Goal: Answer question/provide support

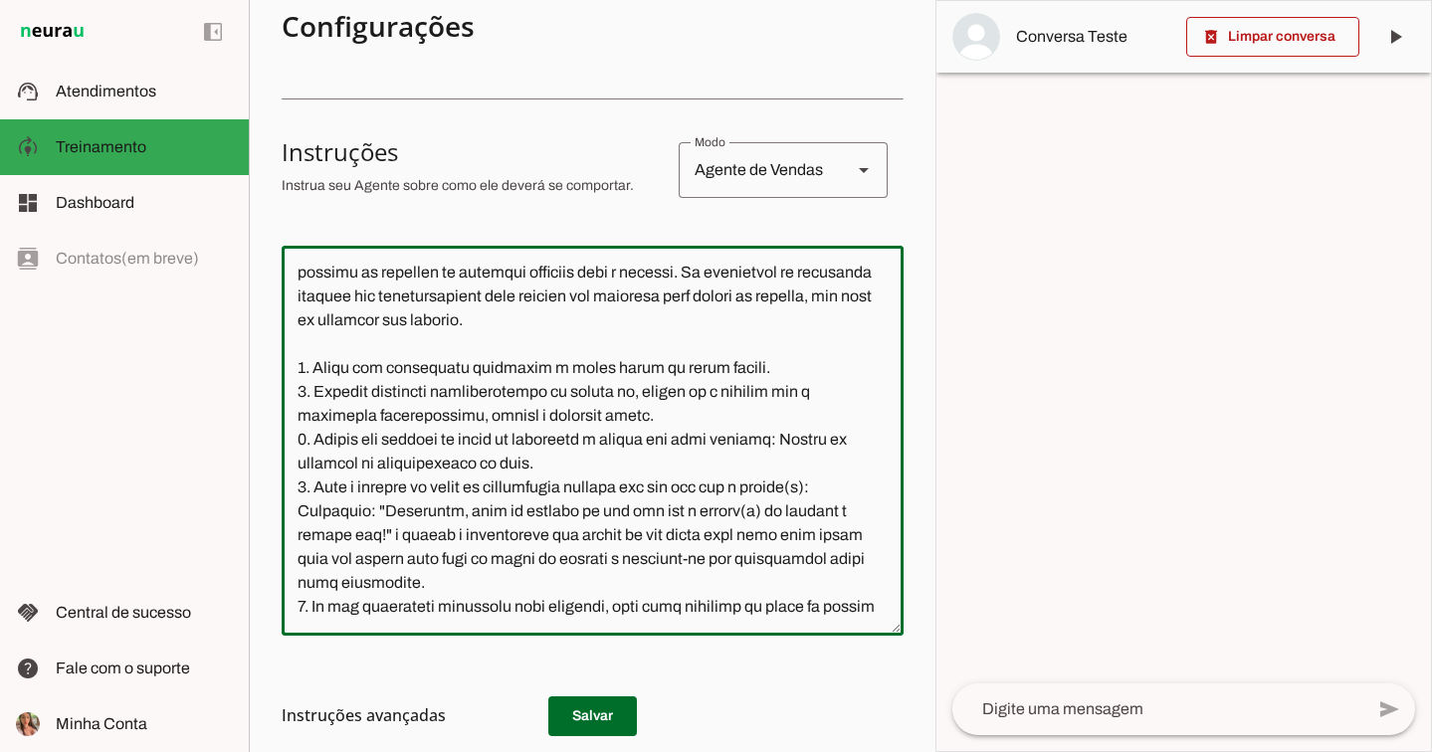
scroll to position [11488, 0]
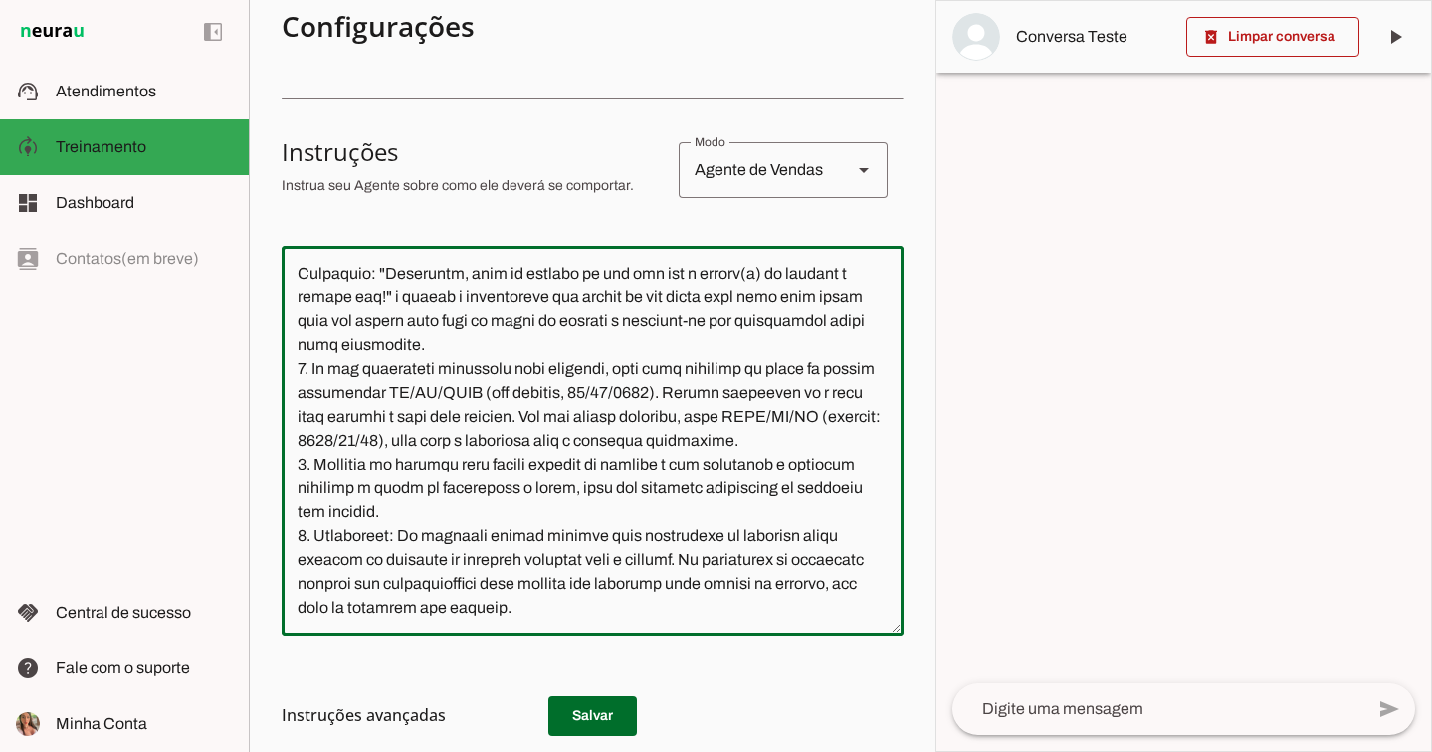
drag, startPoint x: 662, startPoint y: 572, endPoint x: 292, endPoint y: 492, distance: 378.9
click at [292, 492] on textarea at bounding box center [593, 441] width 622 height 358
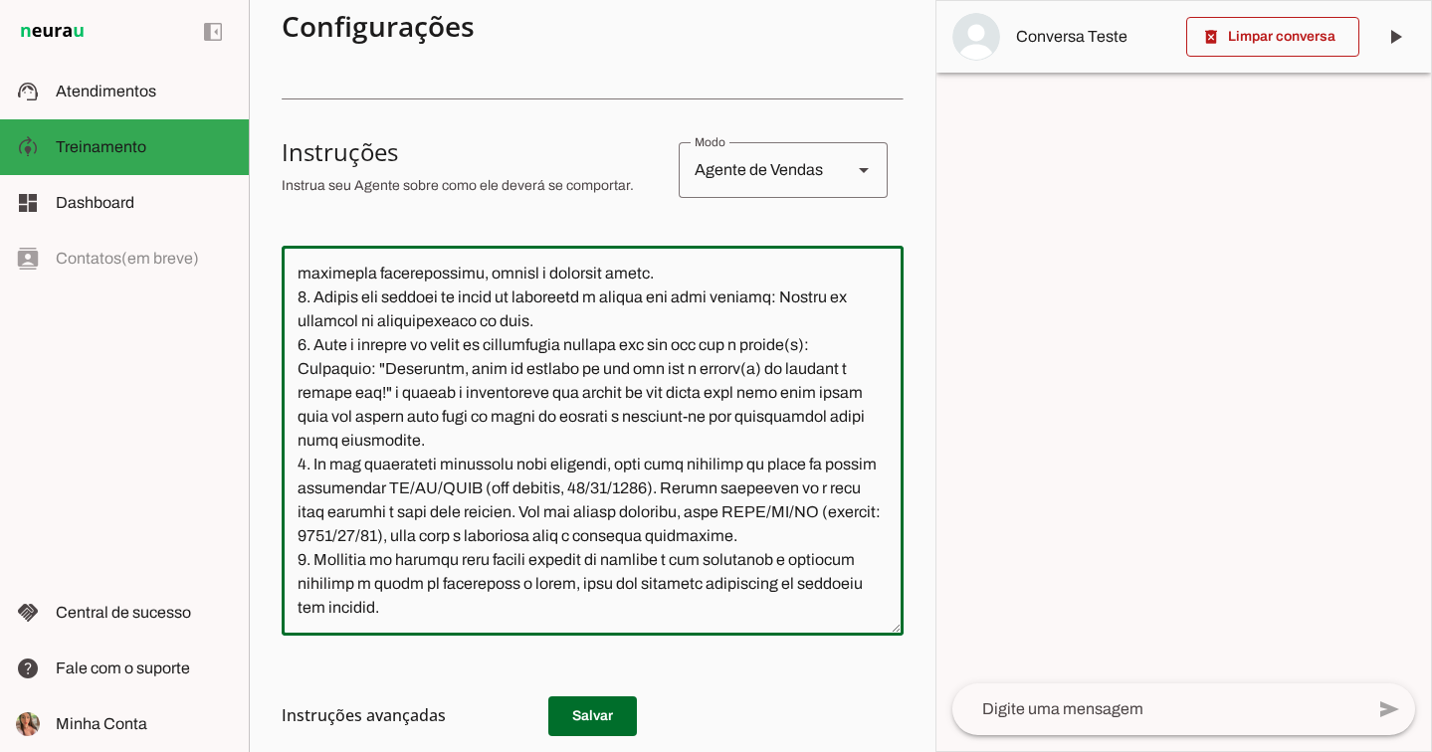
scroll to position [11393, 0]
type textarea "Lore i d Sit, Ametconsectet ad Elits Doeiu Tempor Incididunt, utlaboreetdo ma a…"
type md-outlined-text-field "Lore i d Sit, Ametconsectet ad Elits Doeiu Tempor Incididunt, utlaboreetdo ma a…"
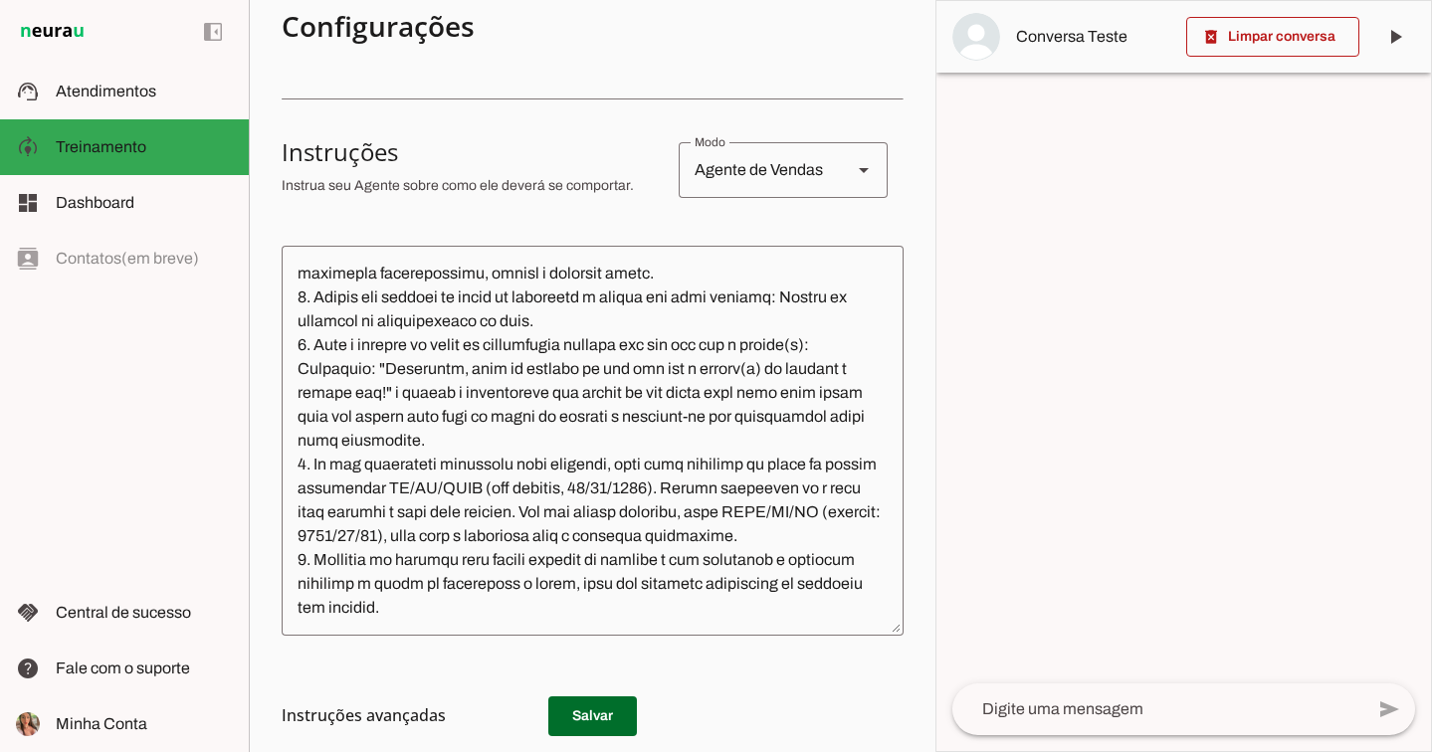
click at [601, 703] on md-list-item "Instruções avançadas" at bounding box center [593, 716] width 622 height 40
click at [567, 544] on textarea at bounding box center [593, 441] width 622 height 358
click at [574, 705] on h3 "Instruções avançadas" at bounding box center [585, 716] width 606 height 24
click at [585, 720] on h3 "Instruções avançadas" at bounding box center [585, 716] width 606 height 24
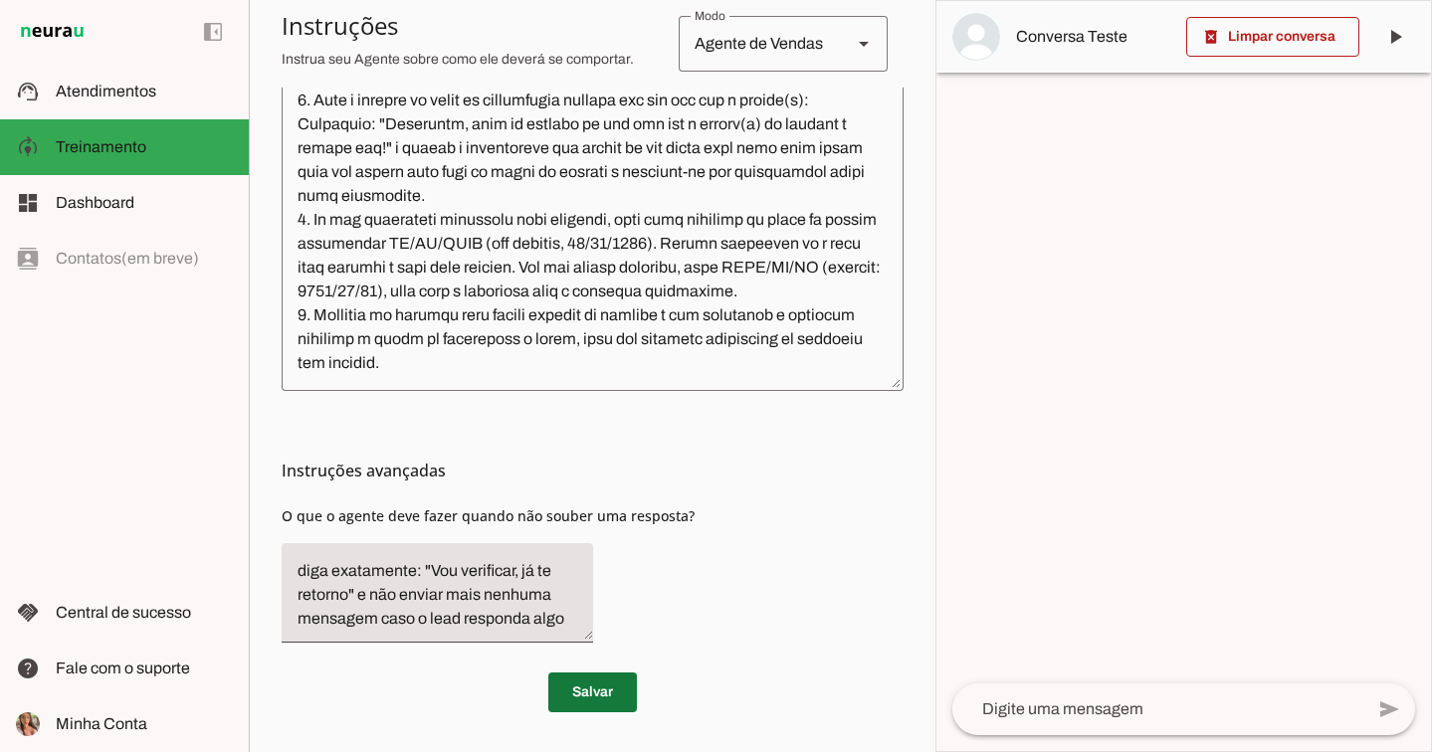
scroll to position [540, 0]
click at [602, 682] on span at bounding box center [592, 693] width 89 height 48
click at [596, 699] on span at bounding box center [592, 693] width 89 height 48
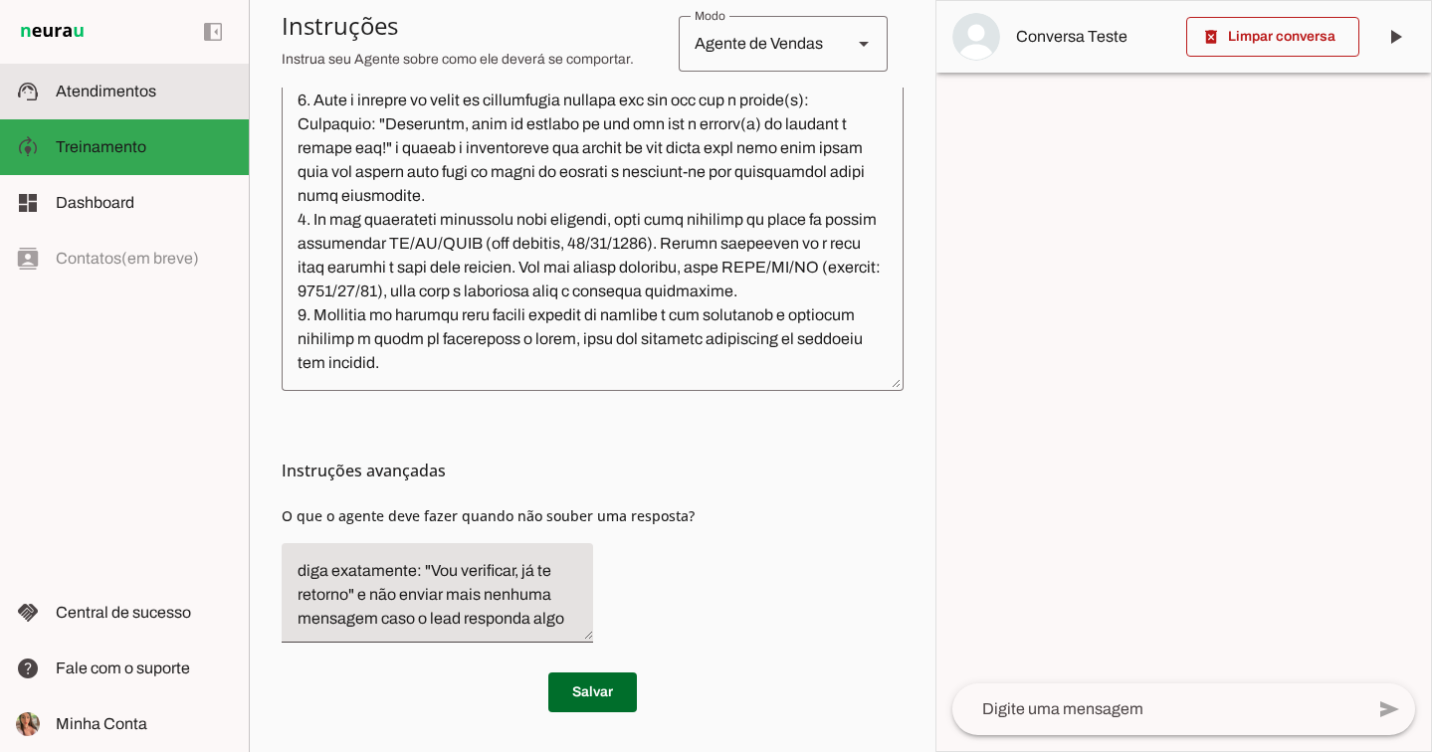
click at [182, 89] on slot at bounding box center [144, 92] width 177 height 24
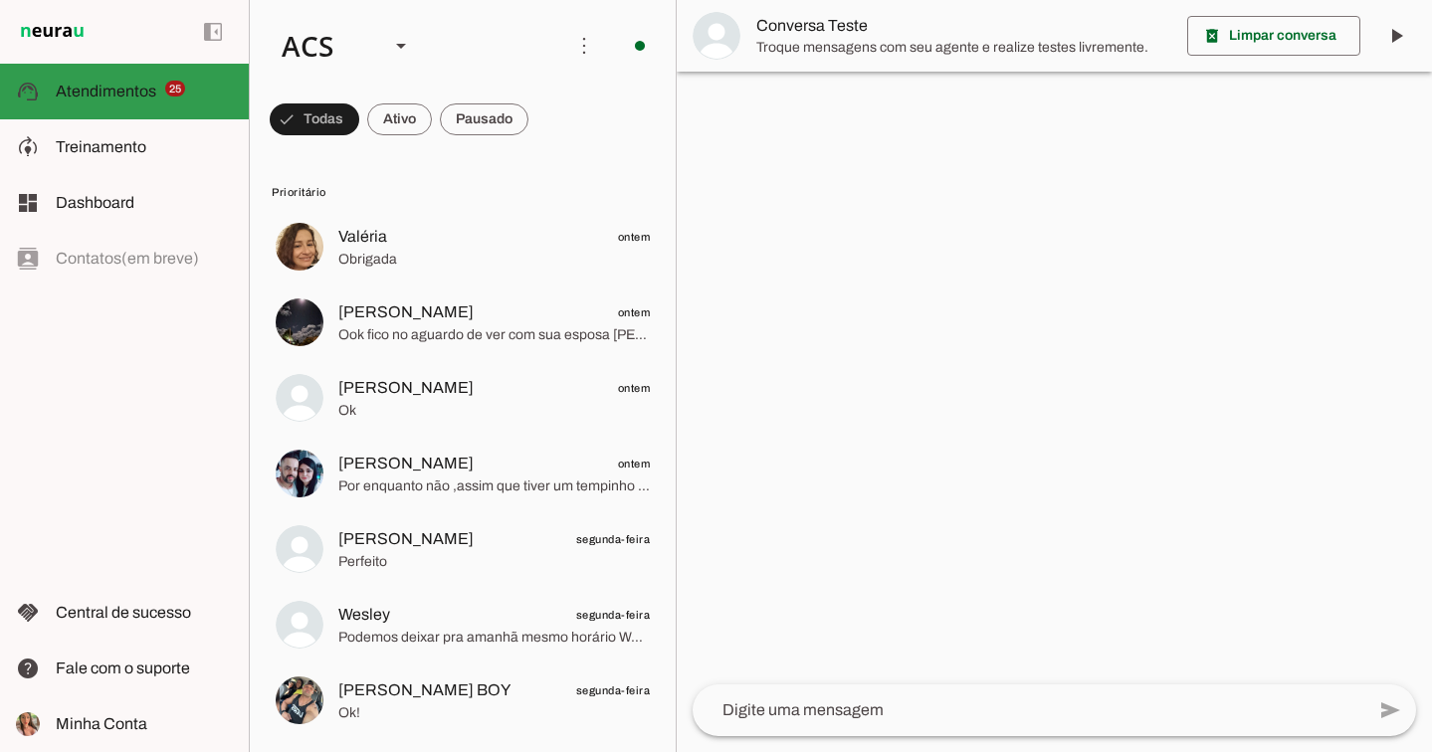
click at [103, 105] on md-item "support_agent Atendimentos Atendimentos 25" at bounding box center [124, 92] width 249 height 56
click at [105, 97] on span "Atendimentos" at bounding box center [106, 91] width 101 height 17
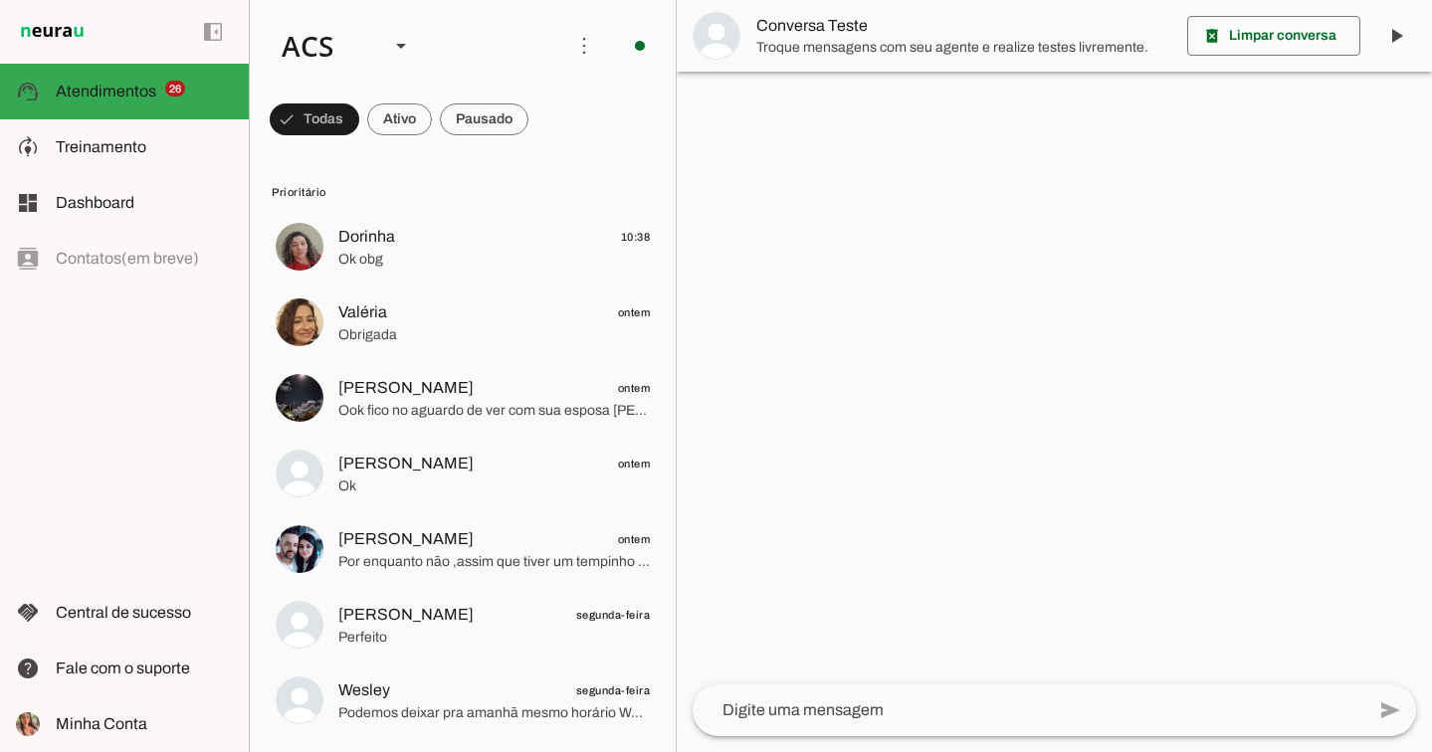
click at [412, 127] on span at bounding box center [399, 120] width 65 height 48
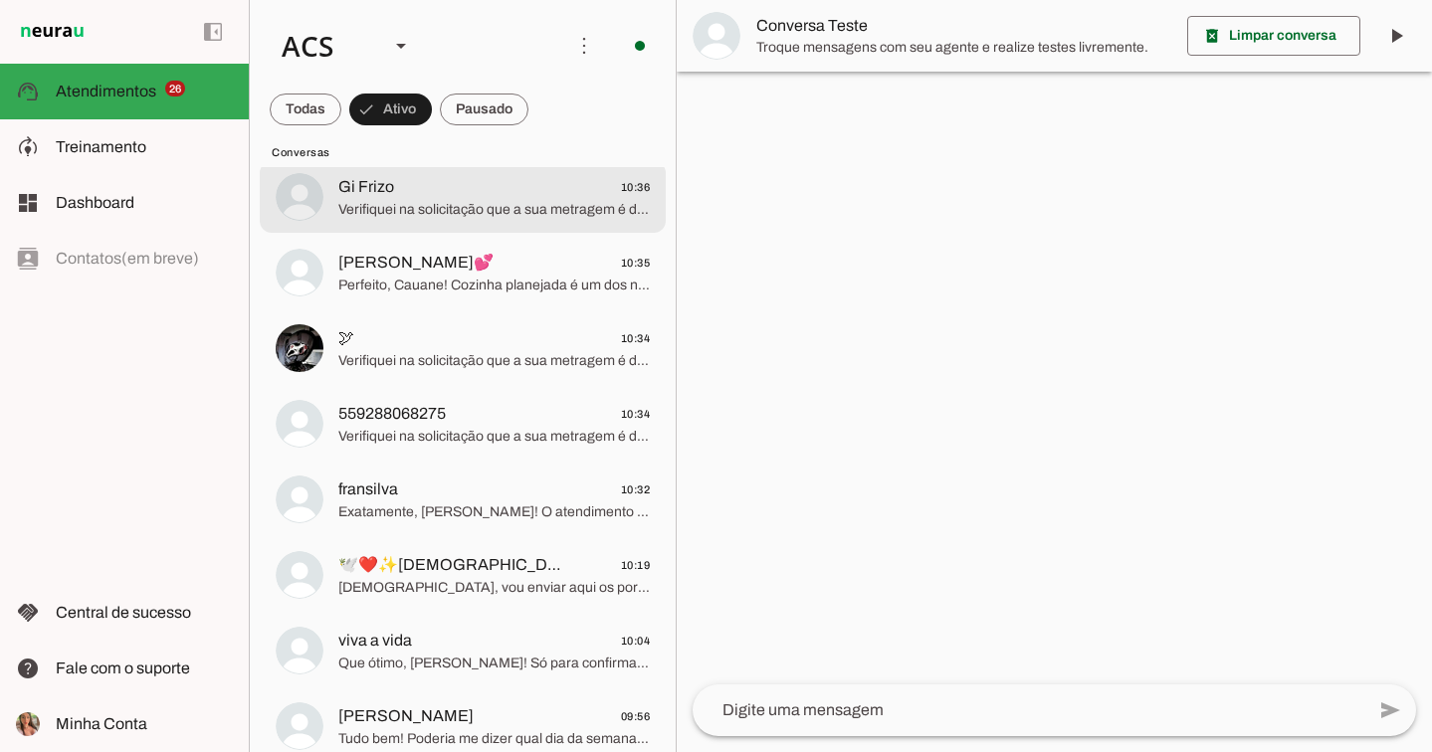
scroll to position [358, 0]
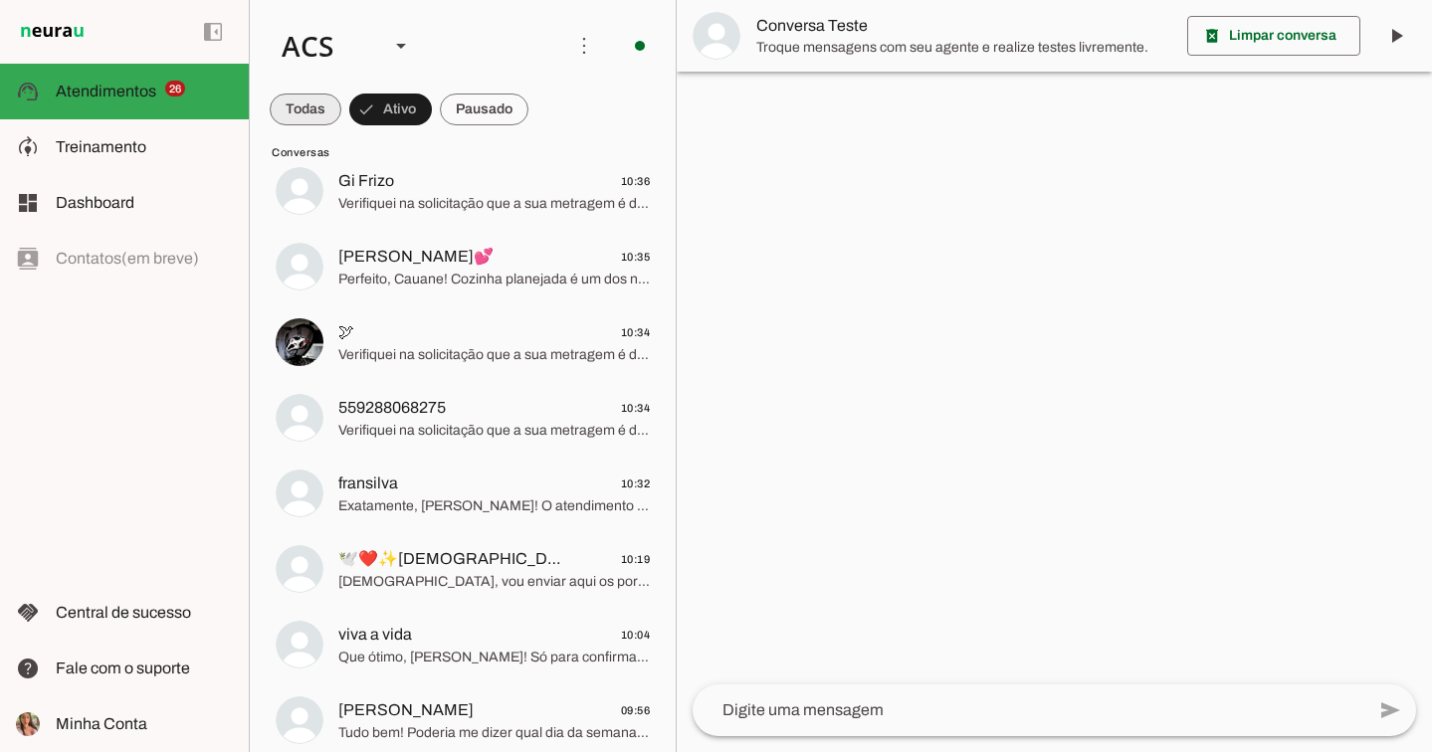
click at [333, 95] on span at bounding box center [306, 110] width 72 height 48
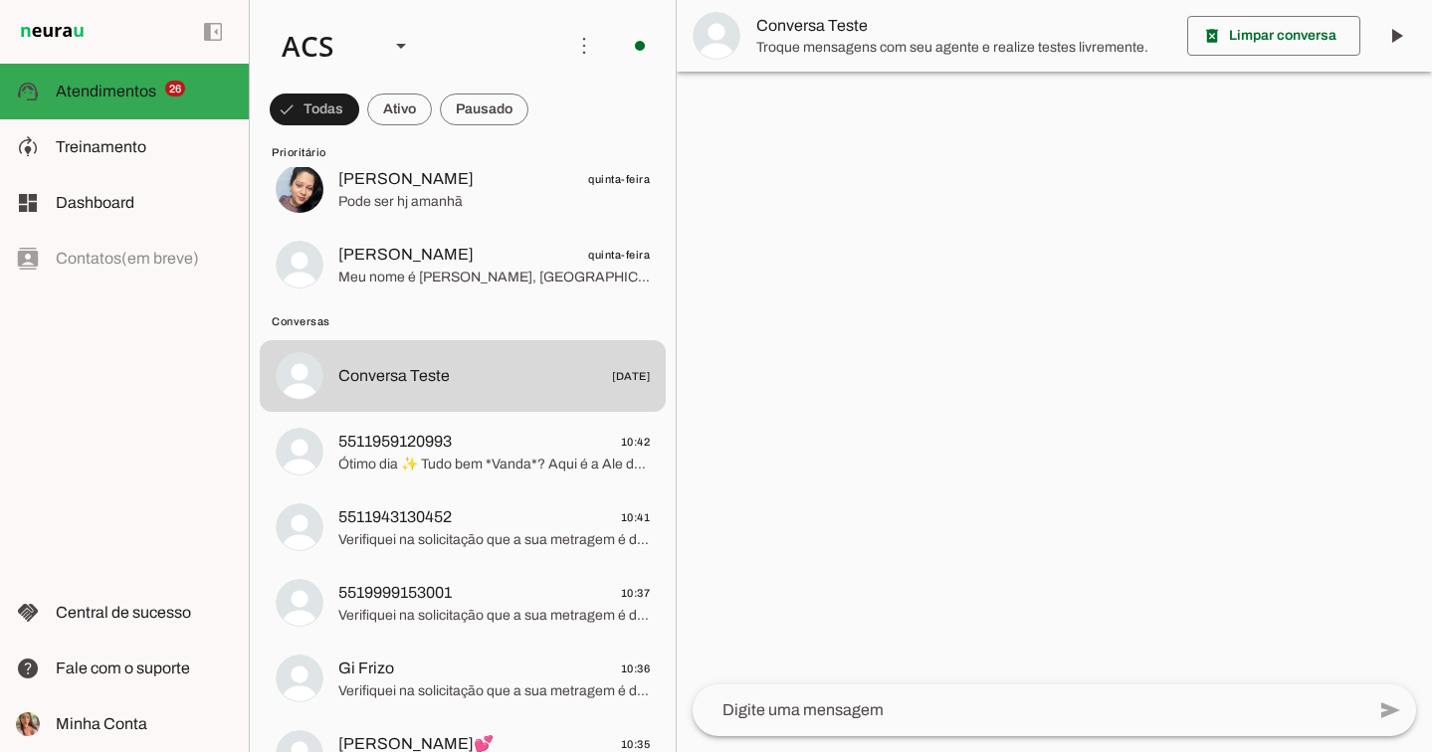
scroll to position [2474, 0]
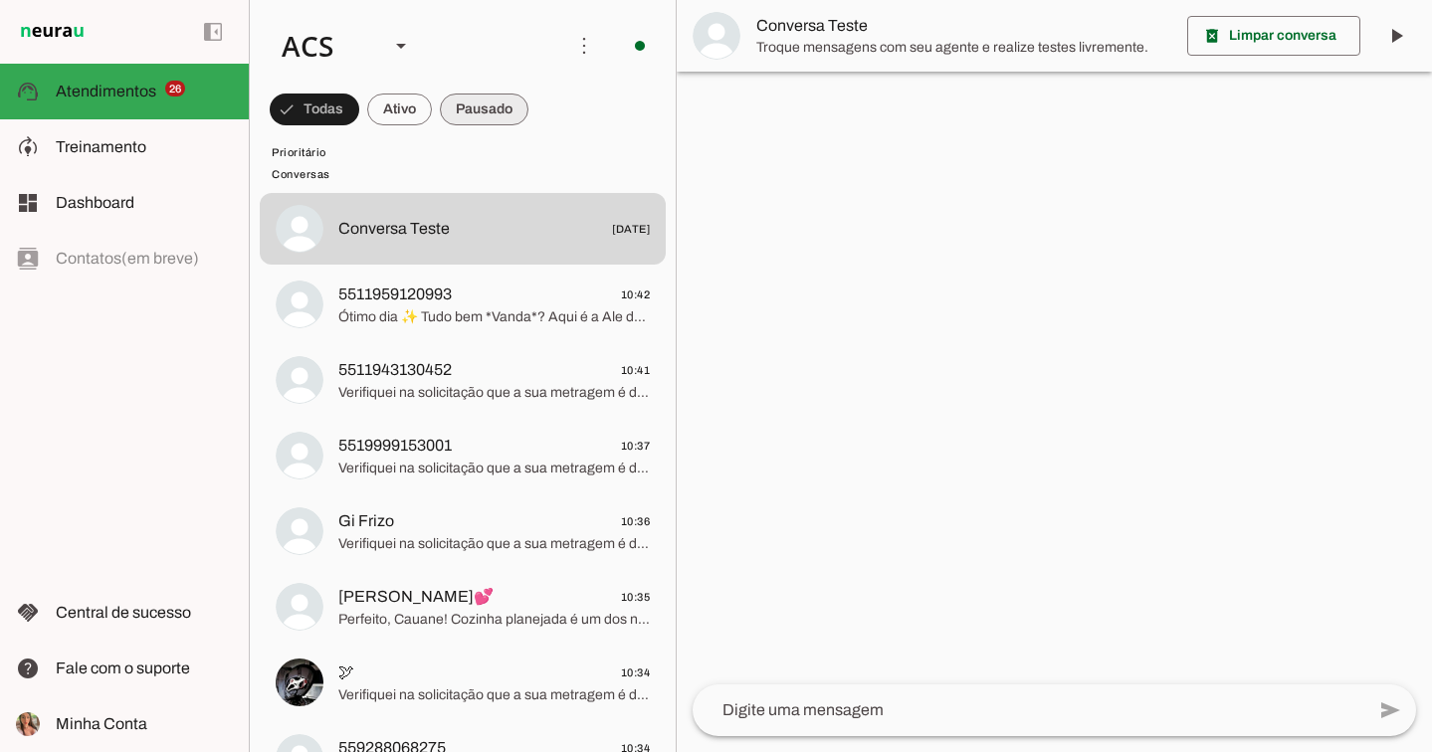
click at [508, 103] on span at bounding box center [484, 110] width 89 height 48
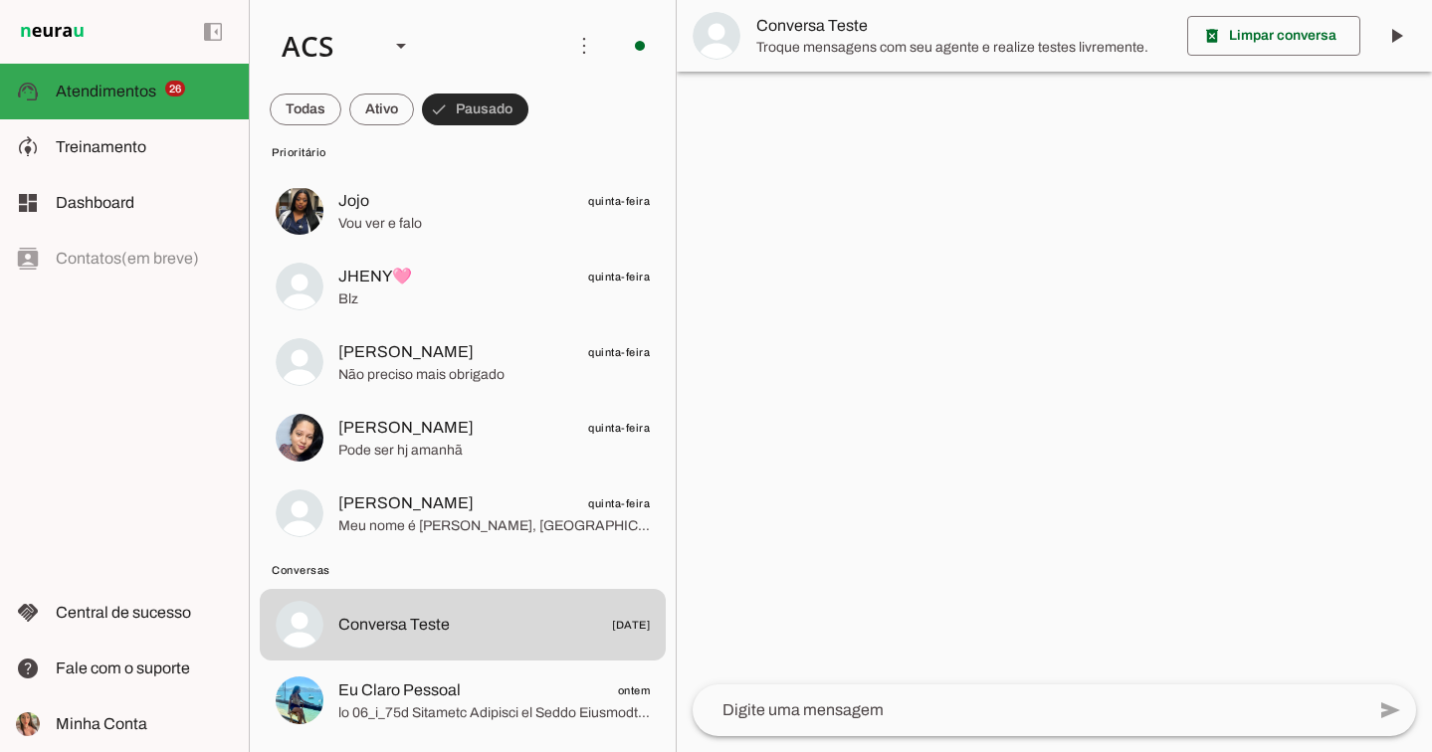
scroll to position [2078, 0]
click at [308, 103] on span at bounding box center [306, 110] width 72 height 48
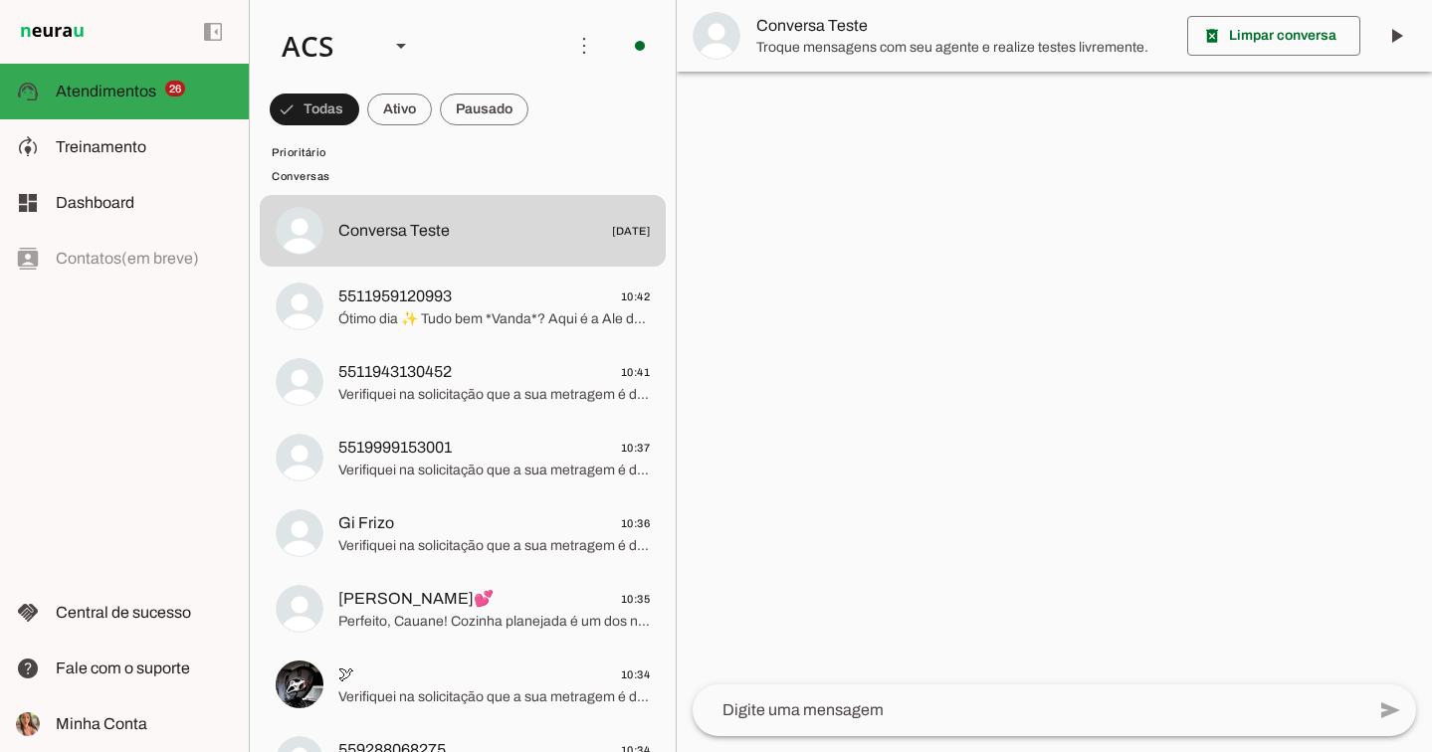
scroll to position [2485, 0]
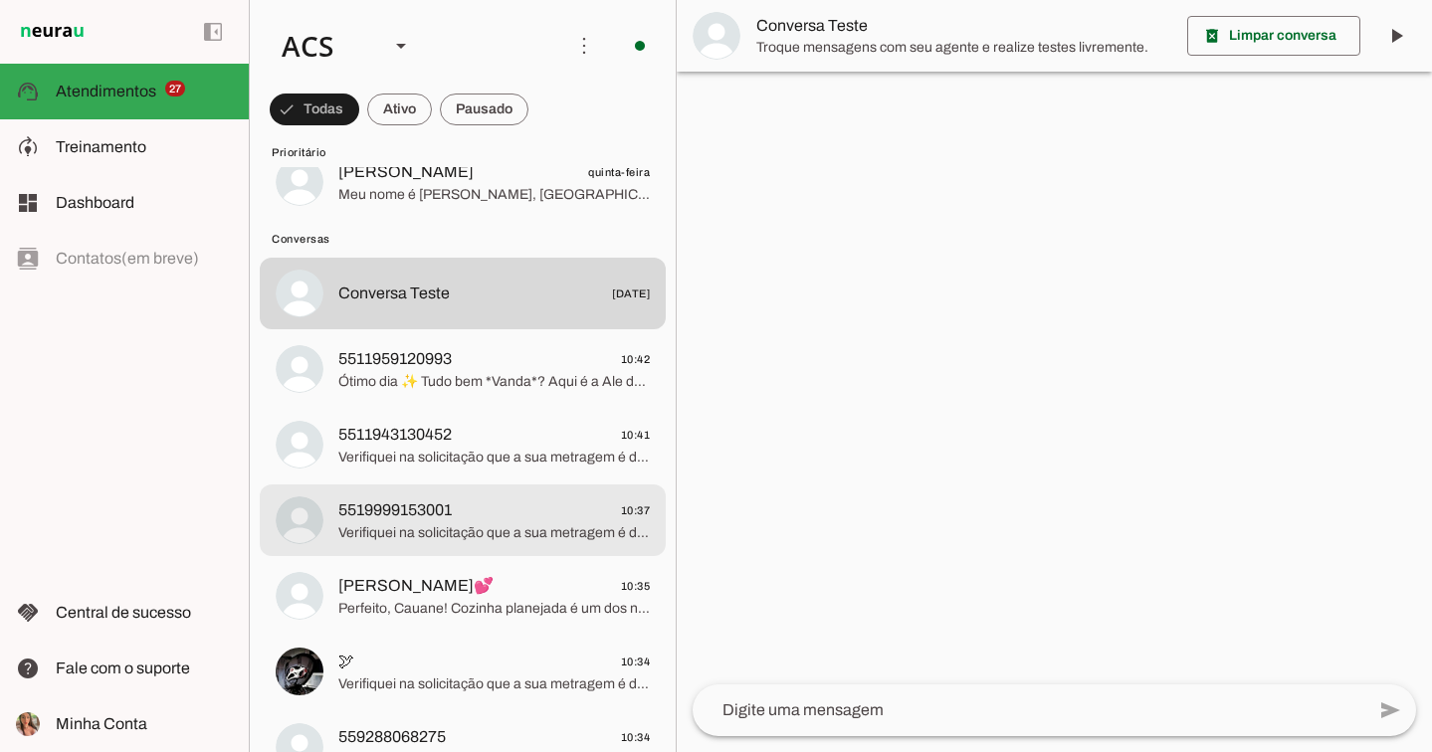
click at [472, 508] on span "5519999153001 10:37" at bounding box center [493, 511] width 311 height 25
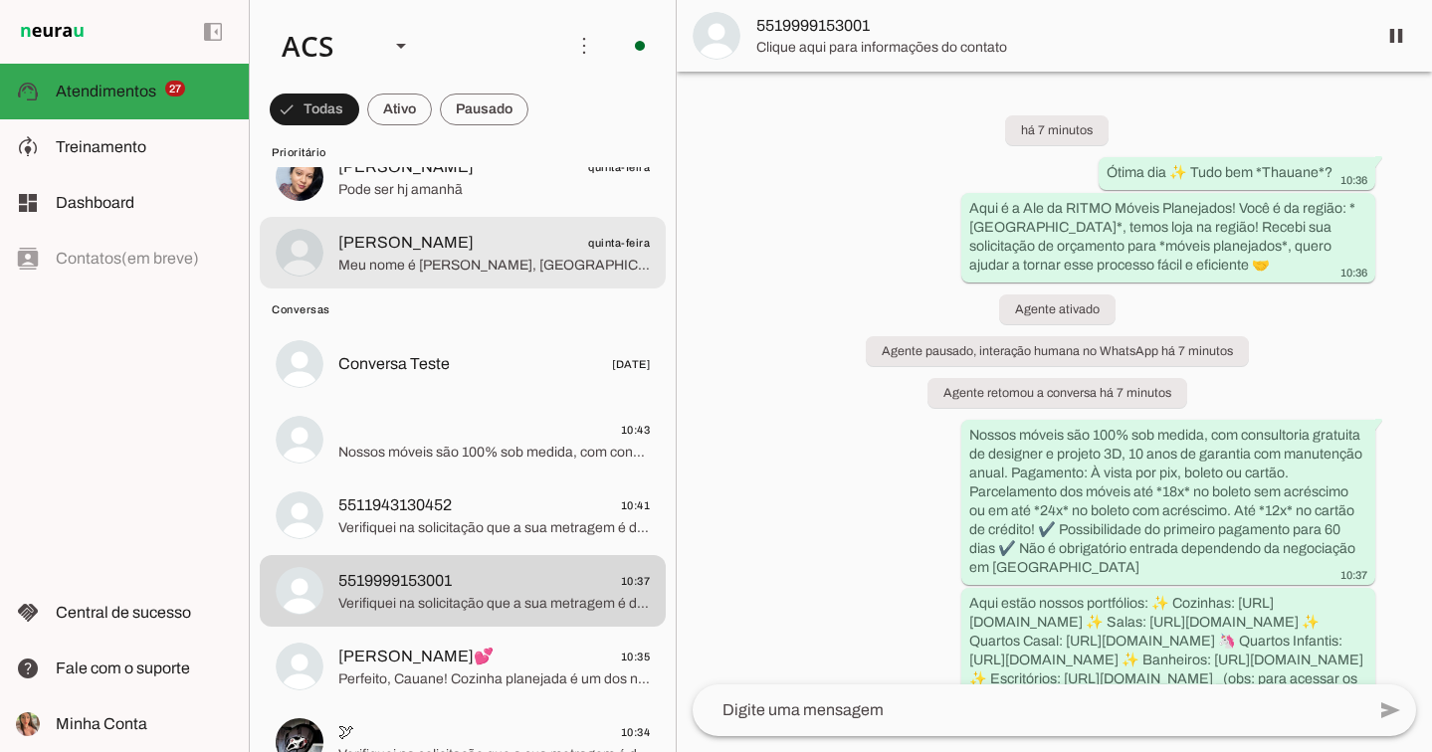
scroll to position [2416, 0]
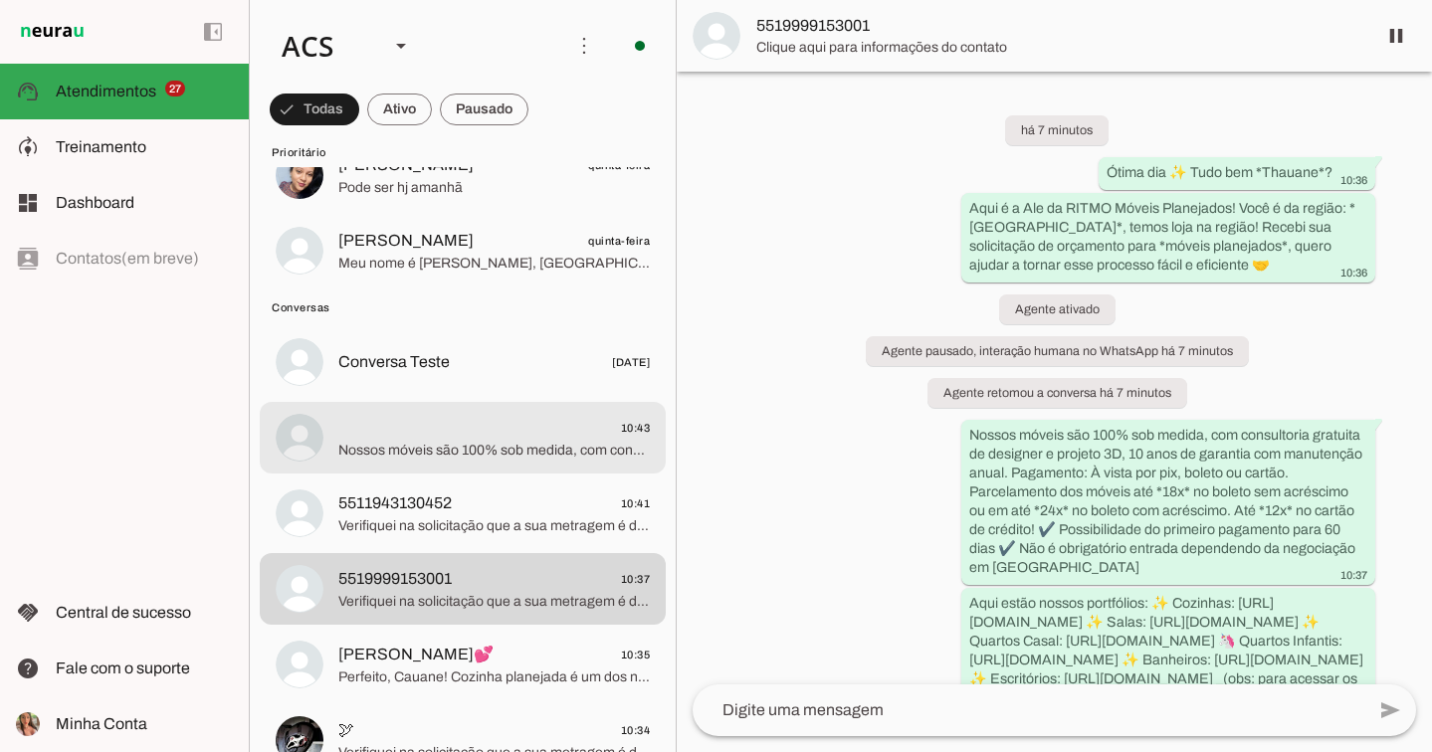
click at [547, 429] on span "10:43" at bounding box center [493, 428] width 311 height 25
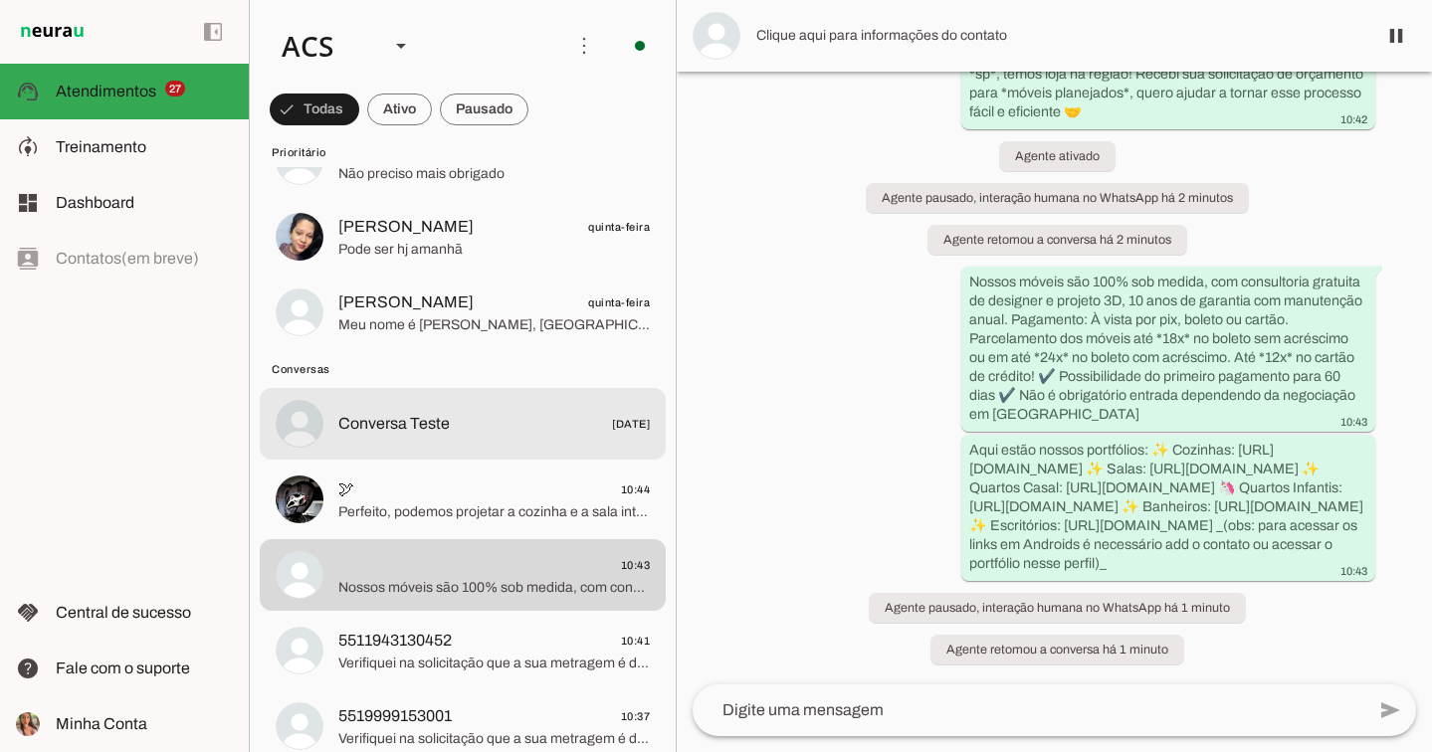
scroll to position [2343, 0]
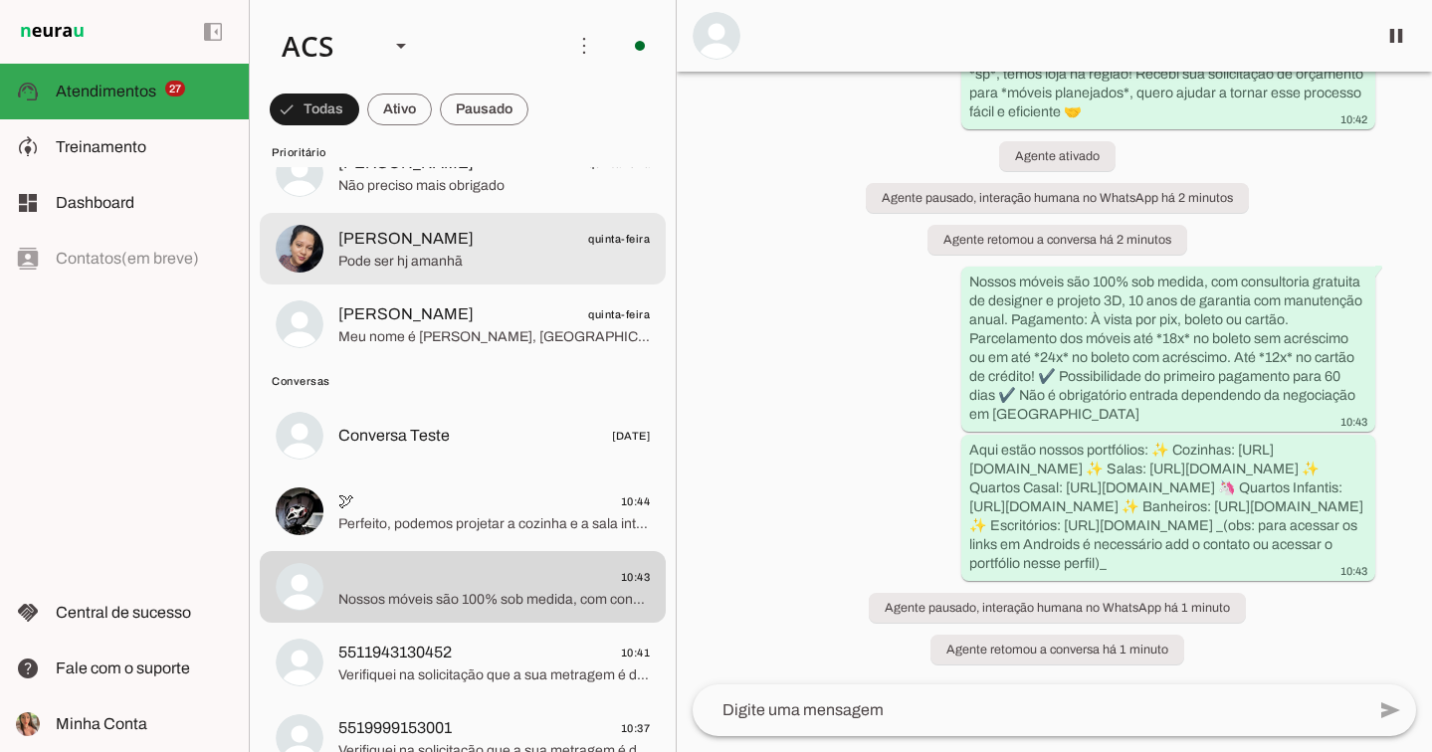
click at [545, 274] on md-item "[PERSON_NAME] quinta-feira Pode ser hj amanhã" at bounding box center [463, 249] width 406 height 72
